Goal: Task Accomplishment & Management: Manage account settings

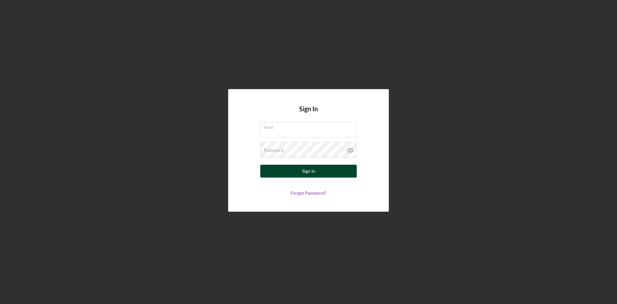
type input "[PERSON_NAME][EMAIL_ADDRESS][DOMAIN_NAME]"
click at [309, 169] on div "Sign In" at bounding box center [308, 171] width 13 height 13
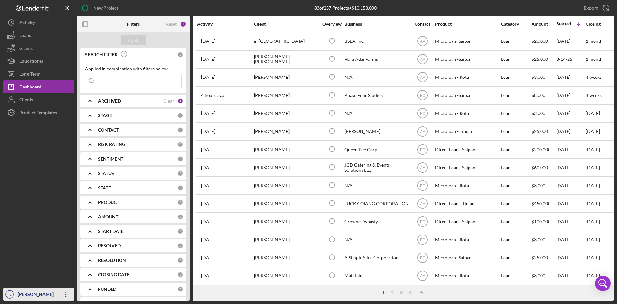
click at [30, 294] on div "[PERSON_NAME]" at bounding box center [37, 295] width 42 height 14
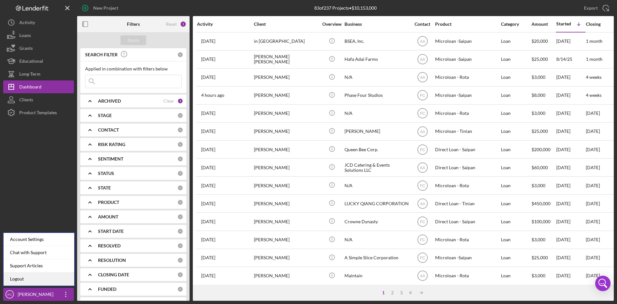
click at [33, 284] on link "Logout" at bounding box center [39, 278] width 71 height 13
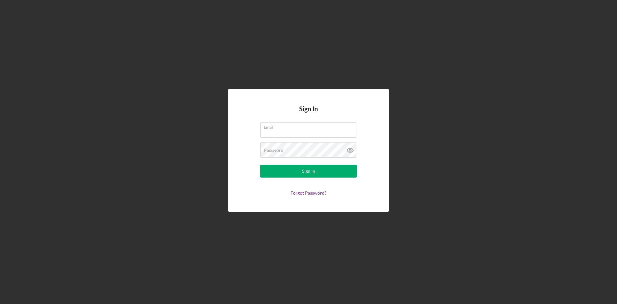
type input "[PERSON_NAME][EMAIL_ADDRESS][DOMAIN_NAME]"
